Goal: Task Accomplishment & Management: Manage account settings

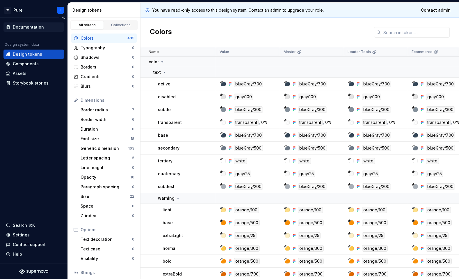
click at [26, 23] on div "Documentation" at bounding box center [33, 26] width 61 height 9
click at [28, 233] on div "Settings" at bounding box center [21, 235] width 17 height 6
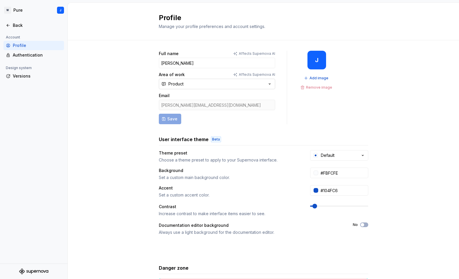
click at [188, 85] on button "Product" at bounding box center [217, 84] width 116 height 10
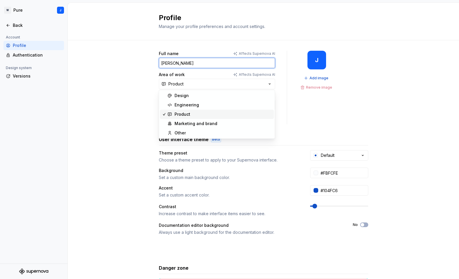
click at [185, 63] on input "Jason" at bounding box center [217, 63] width 116 height 10
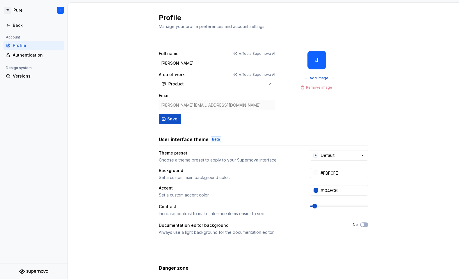
click at [122, 68] on div "Full name Affects Supernova AI Jason Allen Area of work Affects Supernova AI Pr…" at bounding box center [263, 186] width 391 height 293
click at [170, 119] on span "Save" at bounding box center [172, 119] width 10 height 6
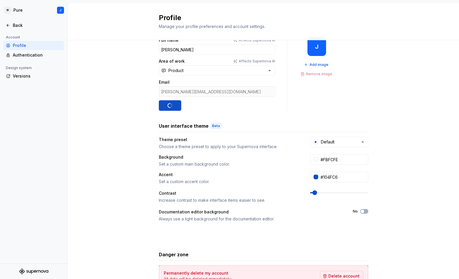
type input "Jason Allen"
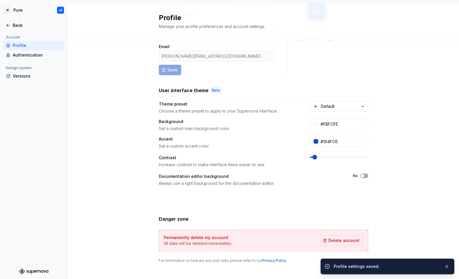
scroll to position [55, 0]
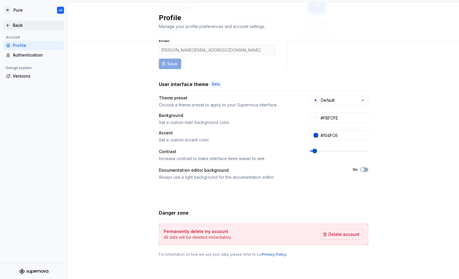
click at [11, 24] on div "Back" at bounding box center [34, 25] width 56 height 6
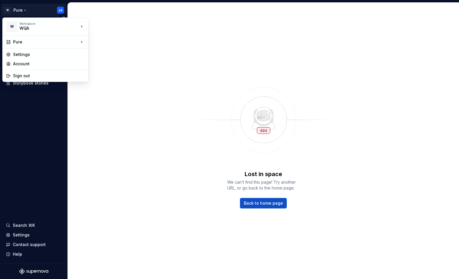
click at [18, 9] on html "W Pure JA Documentation Design system data Design tokens Components Assets Stor…" at bounding box center [229, 139] width 459 height 279
click at [18, 42] on div "Pure" at bounding box center [46, 42] width 66 height 6
click at [55, 180] on html "W Pure JA Documentation Design system data Design tokens Components Assets Stor…" at bounding box center [229, 139] width 459 height 279
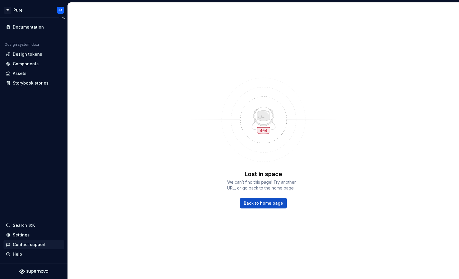
click at [32, 244] on div "Contact support" at bounding box center [29, 244] width 33 height 6
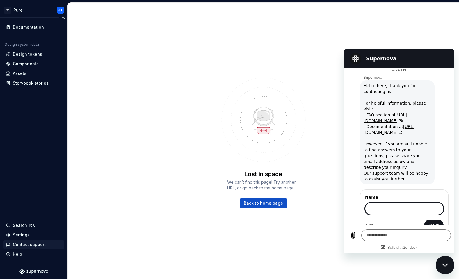
scroll to position [5, 0]
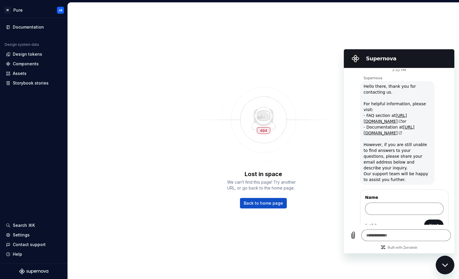
click at [444, 263] on icon "Close messaging window" at bounding box center [445, 265] width 6 height 4
type textarea "*"
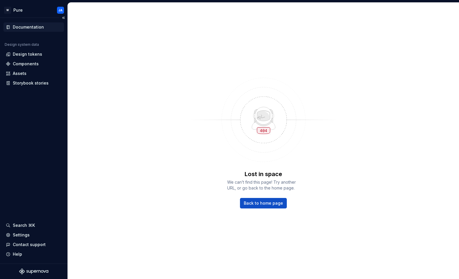
click at [26, 27] on div "Documentation" at bounding box center [28, 27] width 31 height 6
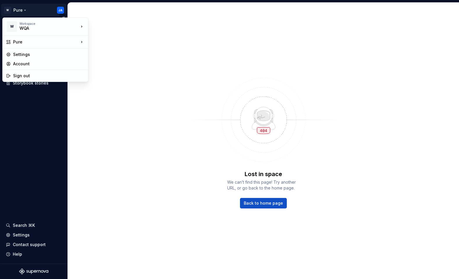
click at [61, 10] on html "W Pure JA Documentation Design system data Design tokens Components Assets Stor…" at bounding box center [229, 139] width 459 height 279
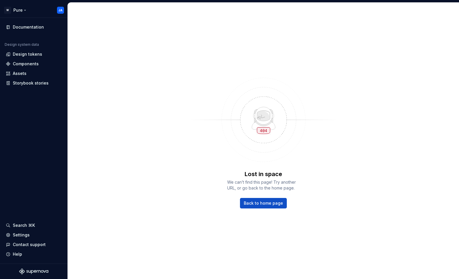
click at [59, 10] on html "W Pure JA Documentation Design system data Design tokens Components Assets Stor…" at bounding box center [229, 139] width 459 height 279
click at [25, 25] on div "Documentation" at bounding box center [28, 27] width 31 height 6
